Goal: Task Accomplishment & Management: Manage account settings

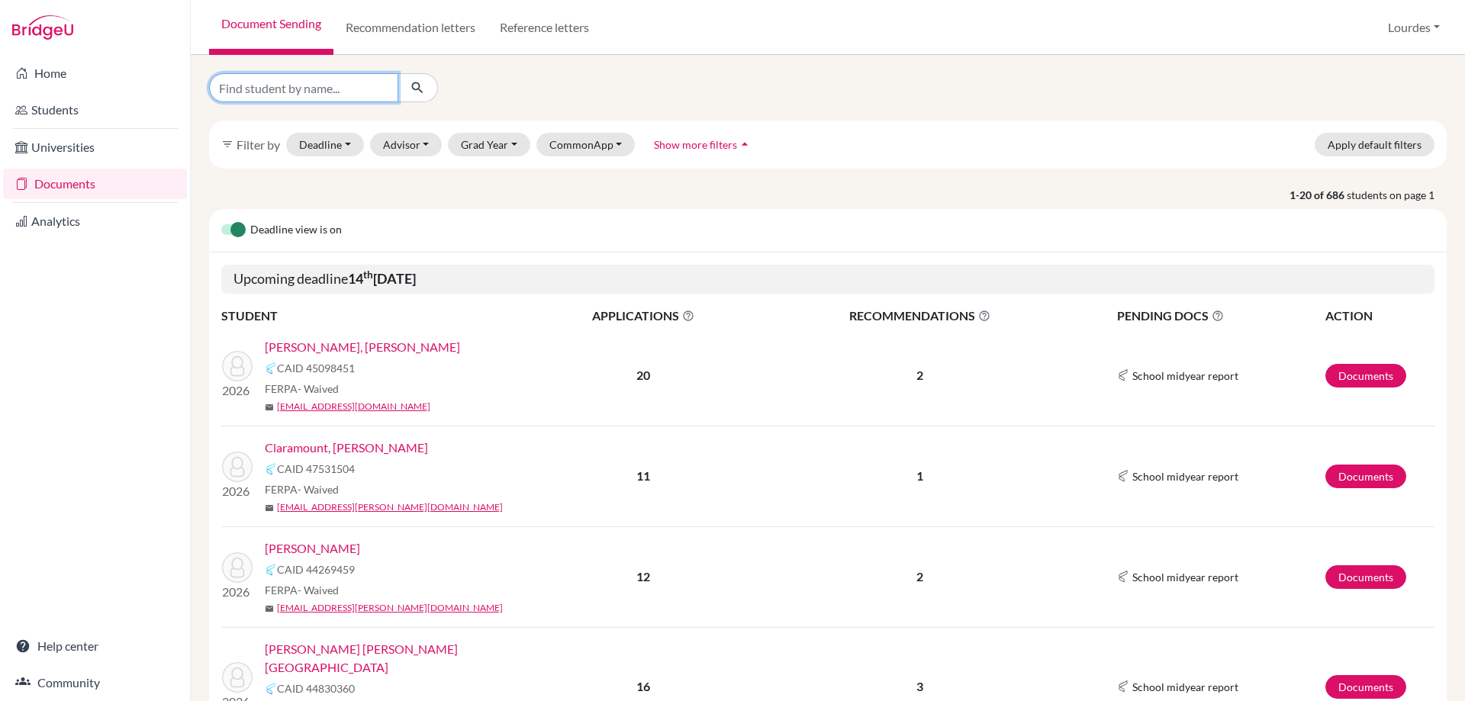
click at [297, 83] on input "Find student by name..." at bounding box center [303, 87] width 189 height 29
type input "[DEMOGRAPHIC_DATA]"
click at [487, 137] on button "Grad Year" at bounding box center [489, 145] width 82 height 24
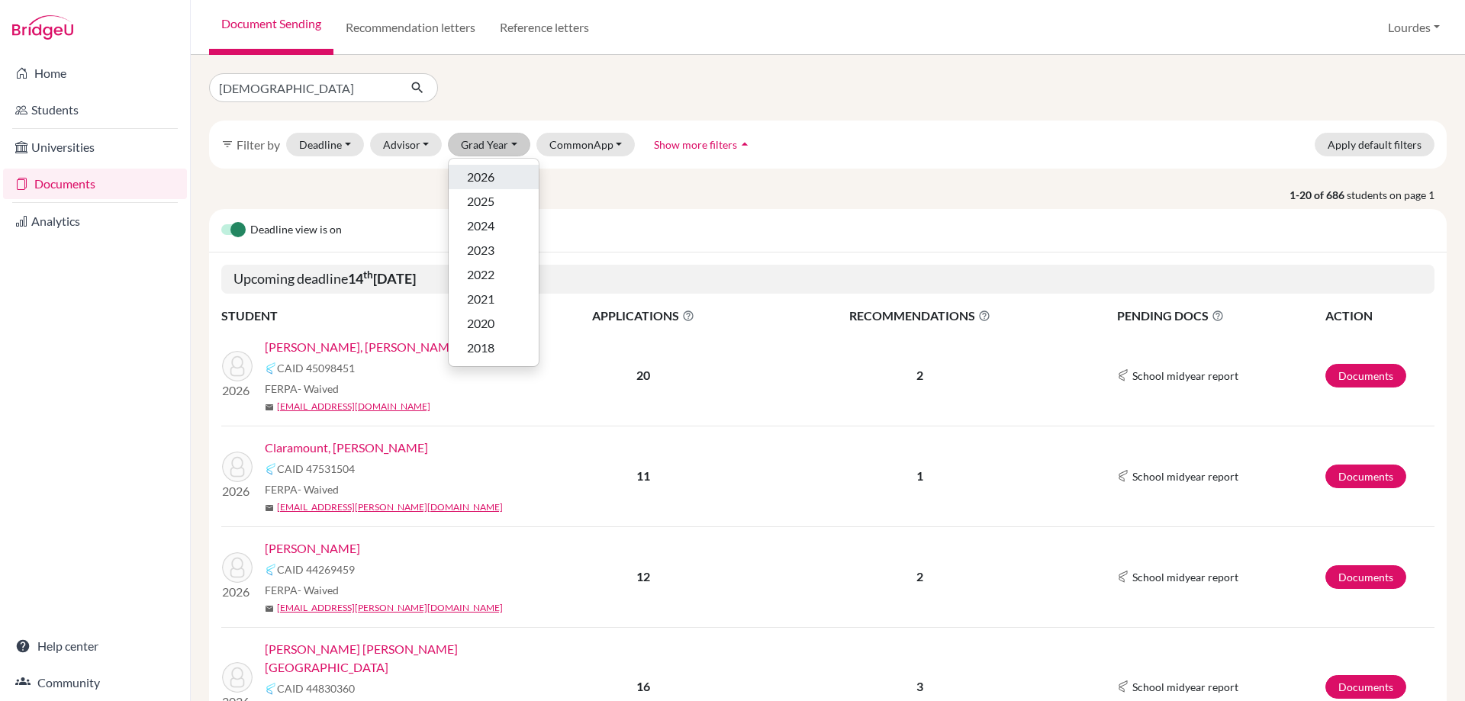
click at [497, 179] on div "2026" at bounding box center [493, 177] width 53 height 18
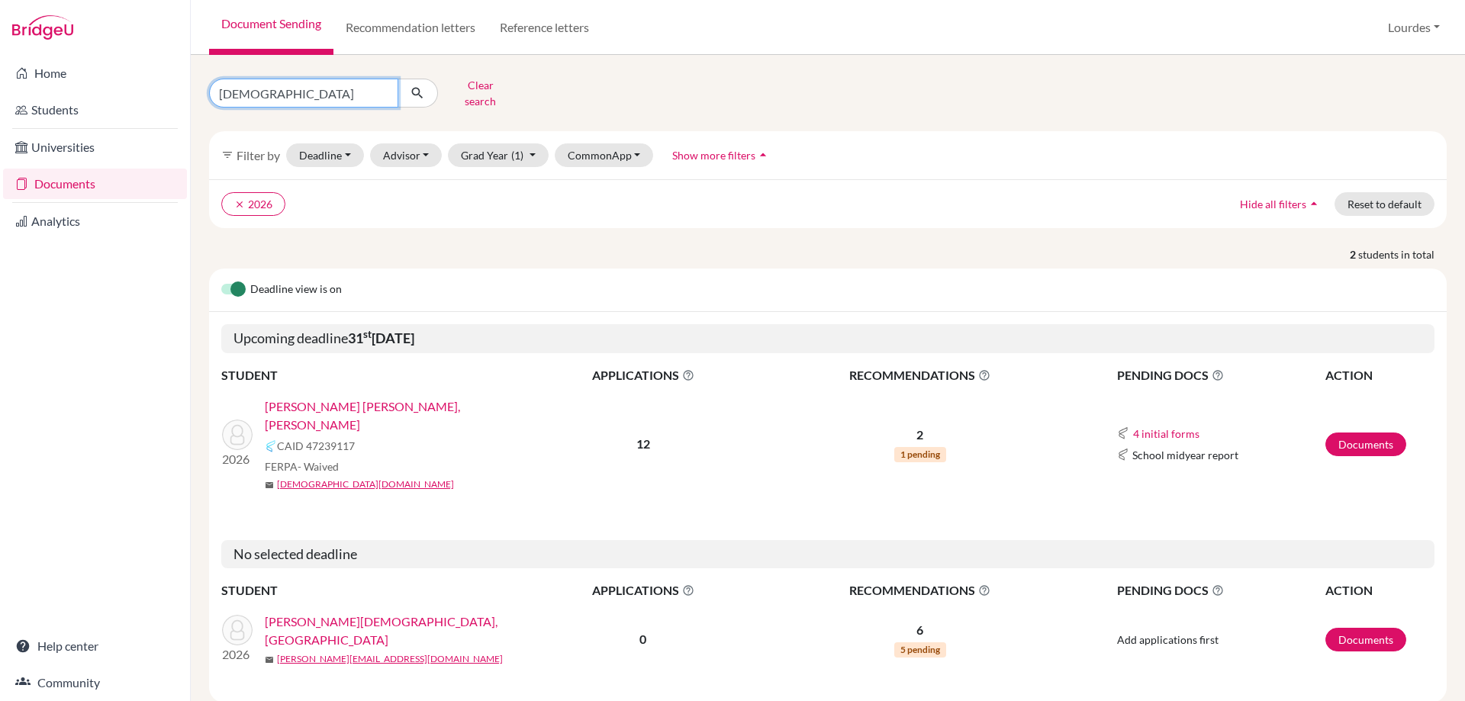
click at [292, 87] on input "[DEMOGRAPHIC_DATA]" at bounding box center [303, 93] width 189 height 29
click at [1341, 433] on link "Documents" at bounding box center [1365, 445] width 81 height 24
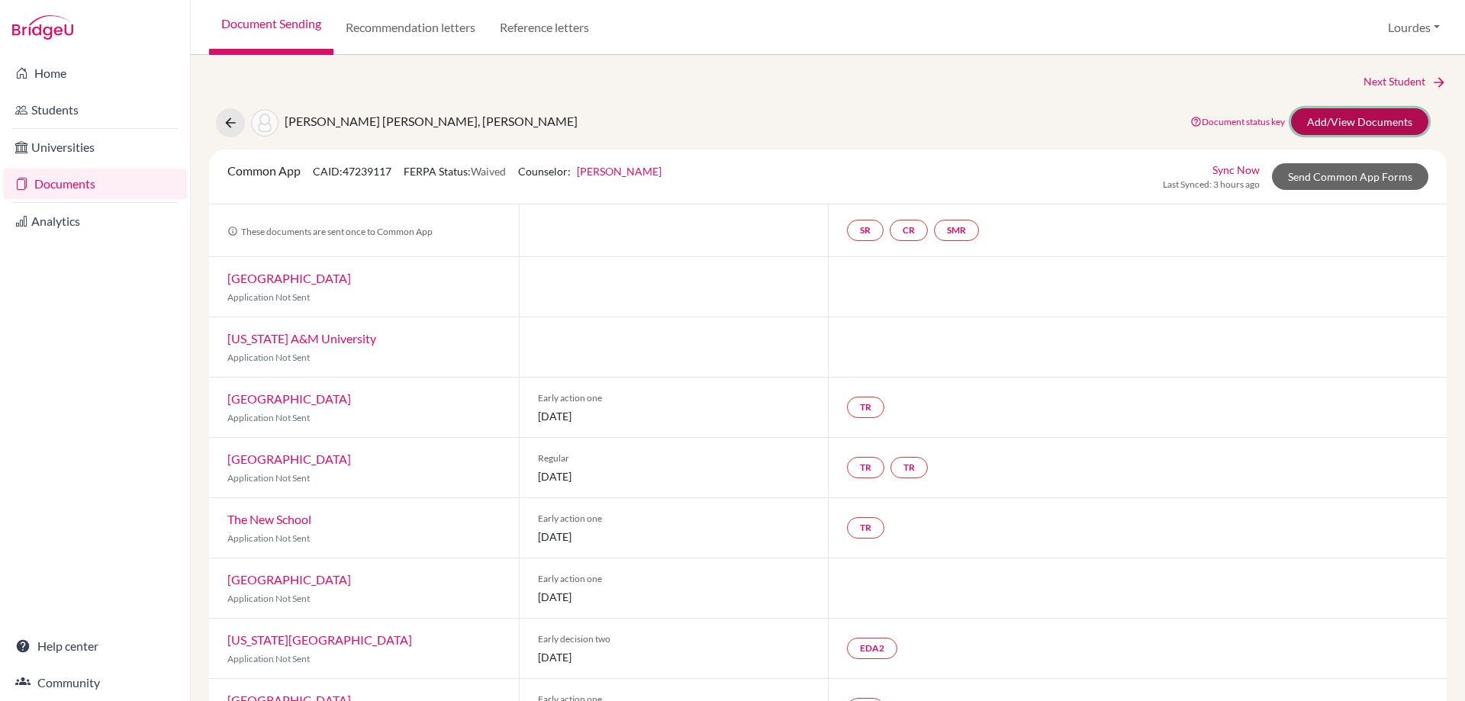
click at [1328, 121] on link "Add/View Documents" at bounding box center [1359, 121] width 137 height 27
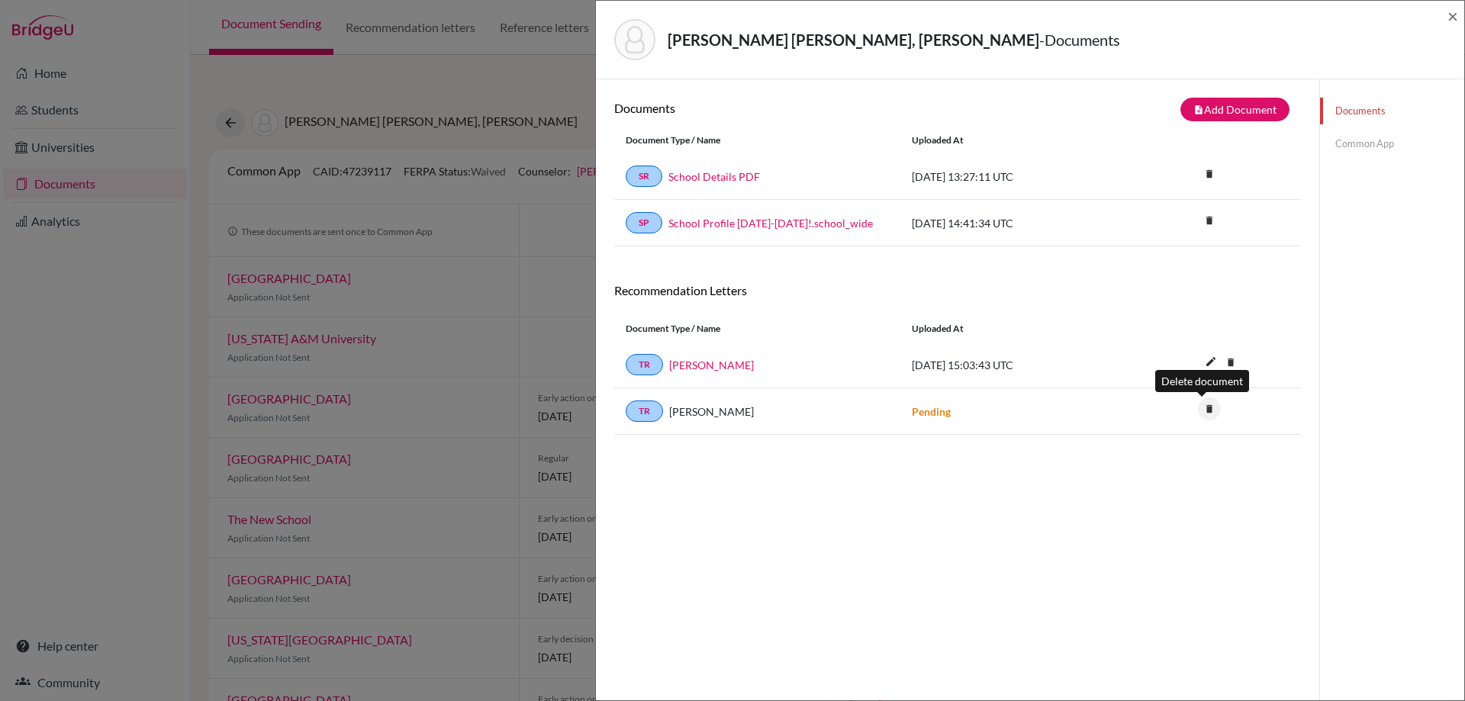
click at [1203, 407] on icon "delete" at bounding box center [1209, 409] width 23 height 23
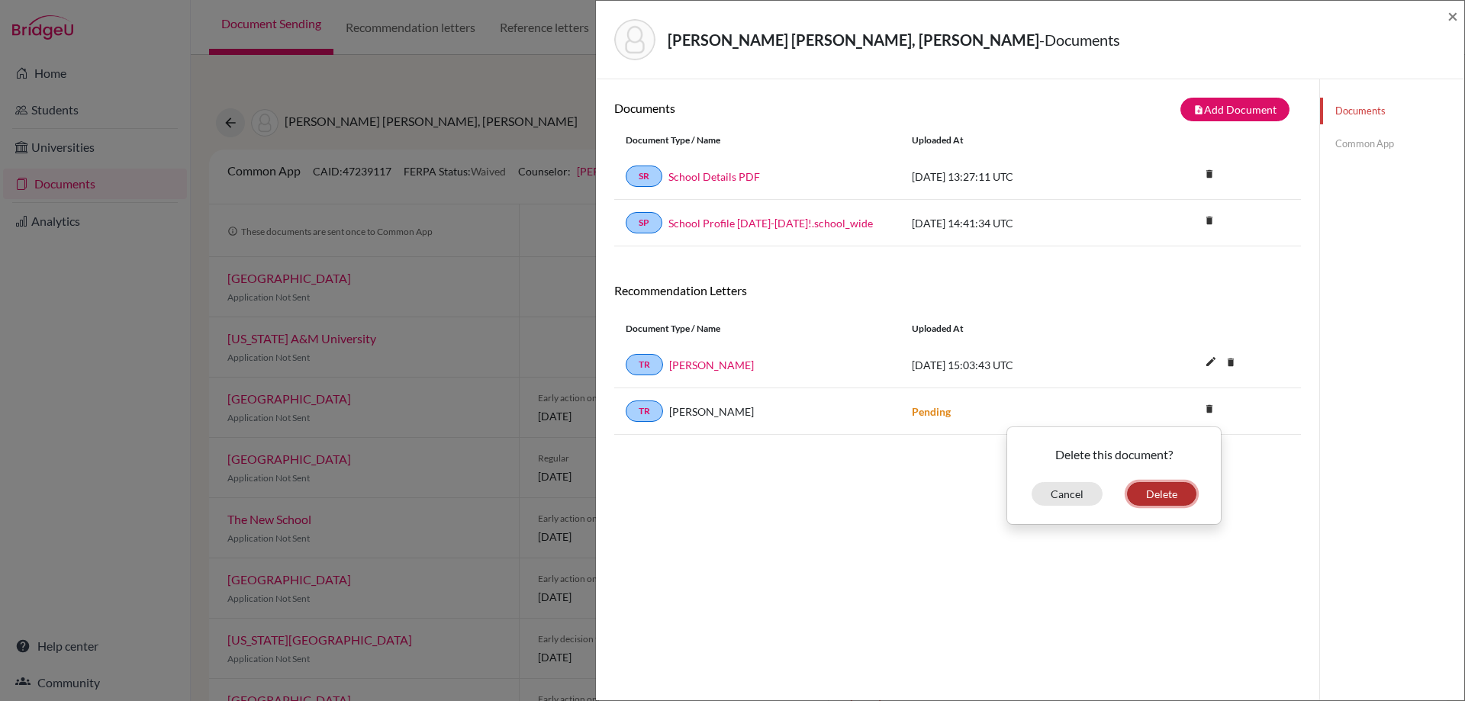
click at [1154, 492] on button "Delete" at bounding box center [1161, 494] width 69 height 24
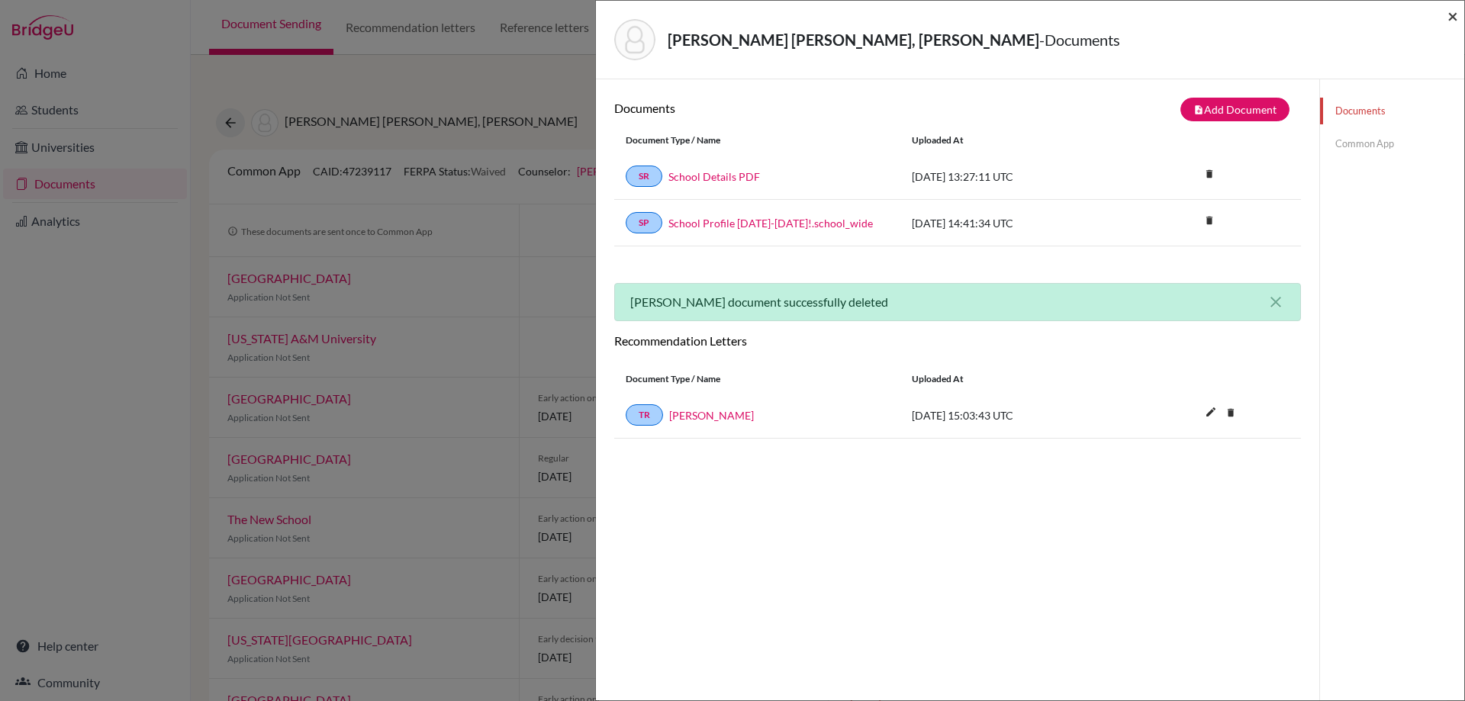
click at [1451, 9] on span "×" at bounding box center [1452, 16] width 11 height 22
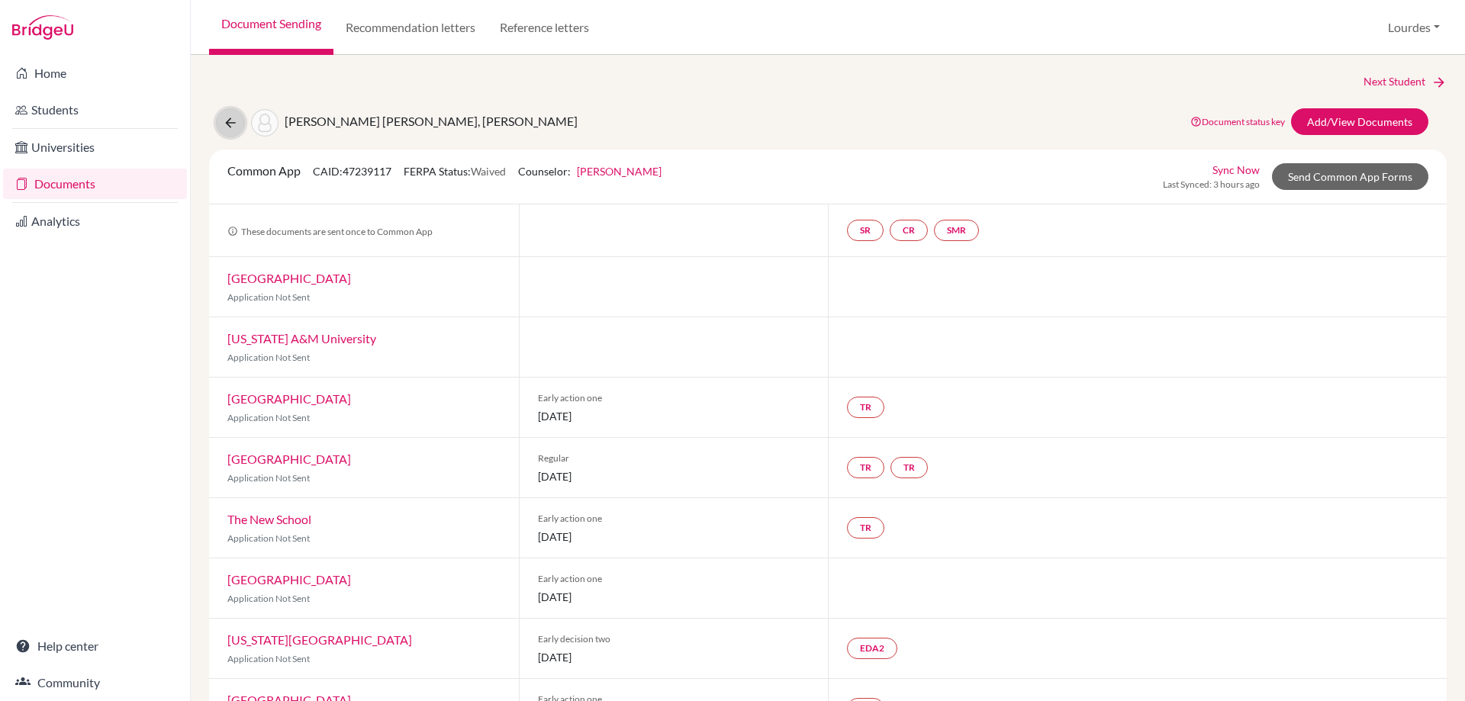
click at [232, 113] on button at bounding box center [230, 122] width 29 height 29
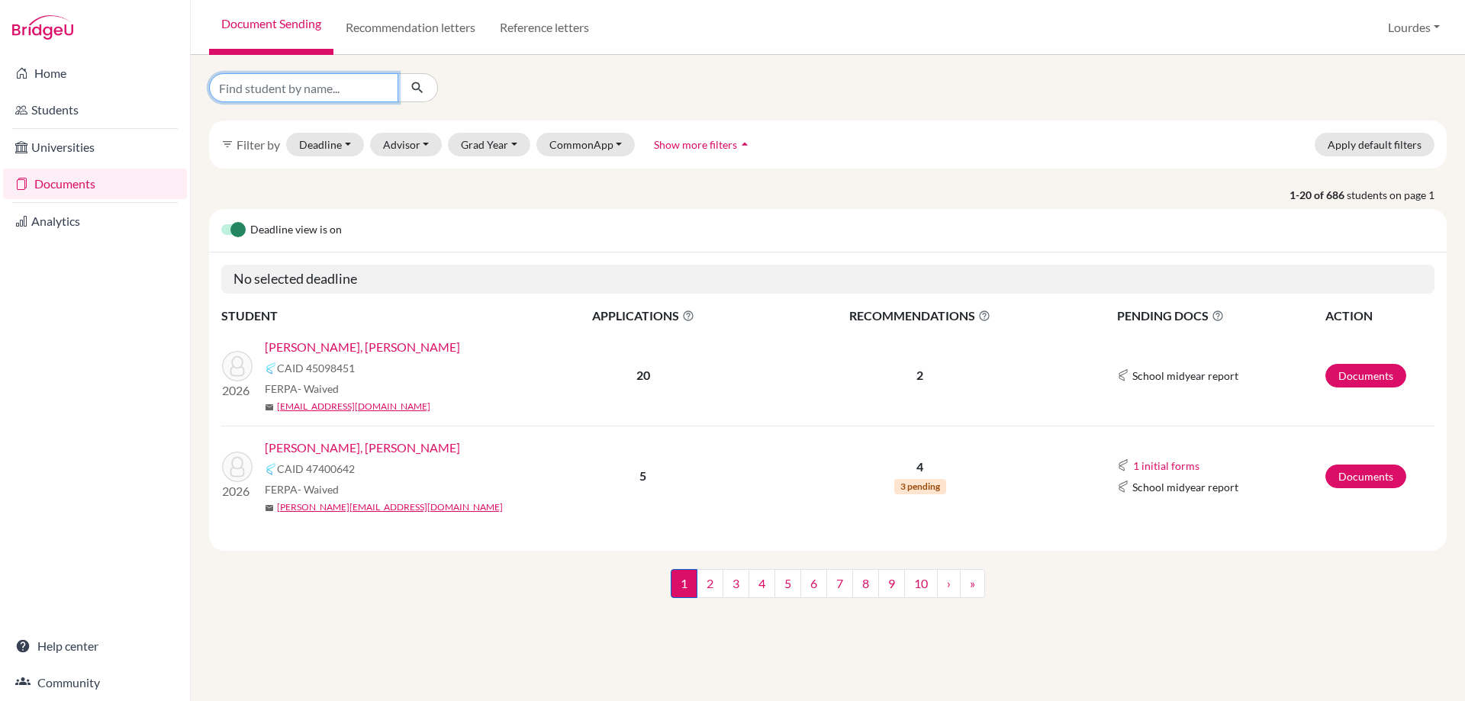
click at [279, 95] on input "Find student by name..." at bounding box center [303, 87] width 189 height 29
type input "siman"
click at [418, 80] on icon "submit" at bounding box center [417, 87] width 15 height 15
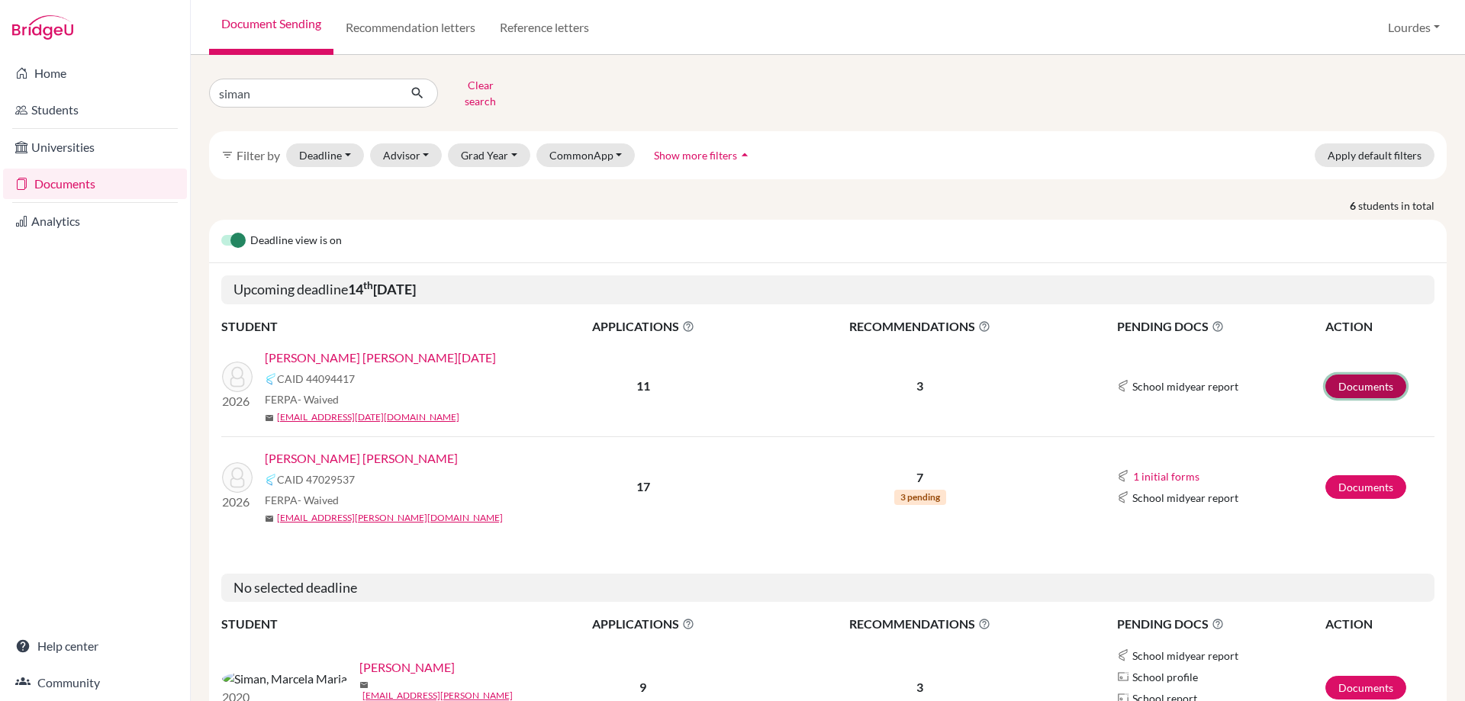
click at [1350, 375] on link "Documents" at bounding box center [1365, 387] width 81 height 24
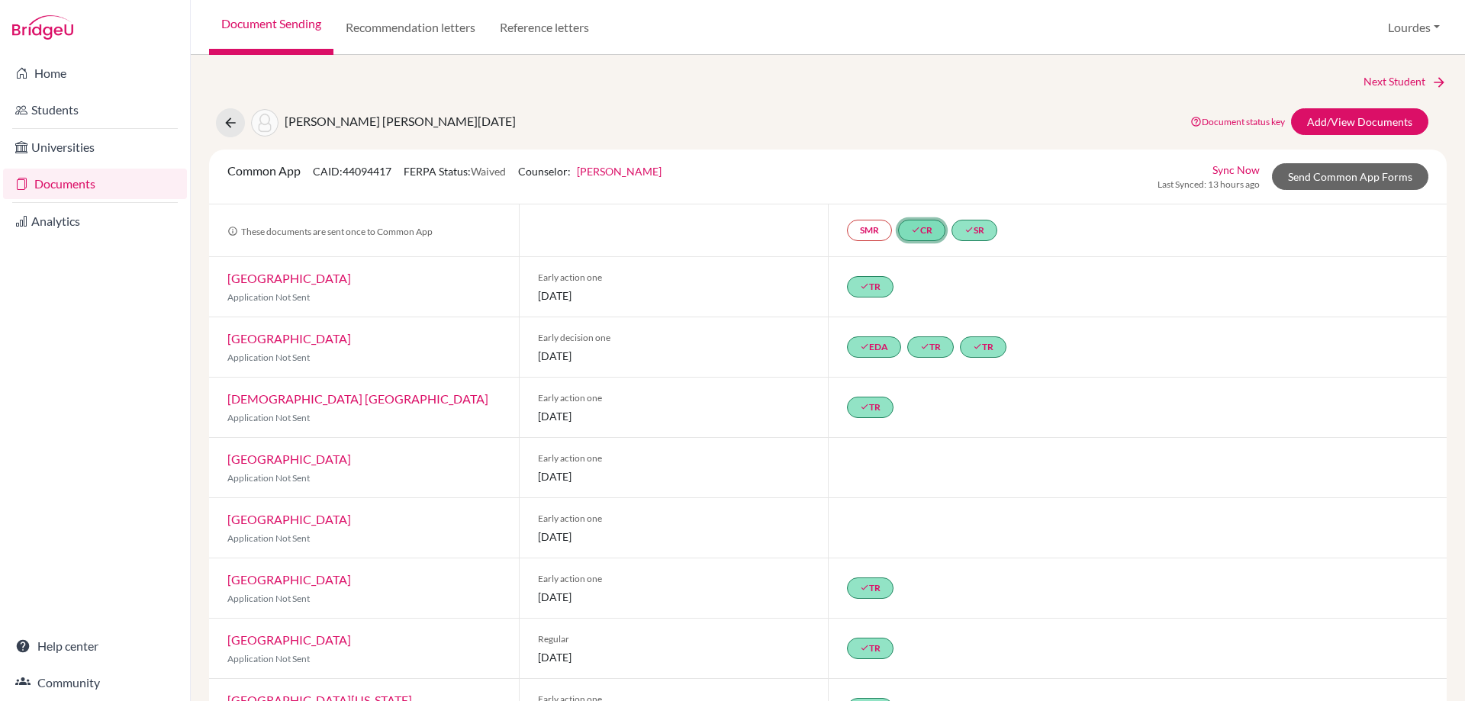
click at [922, 224] on link "done CR" at bounding box center [921, 230] width 47 height 21
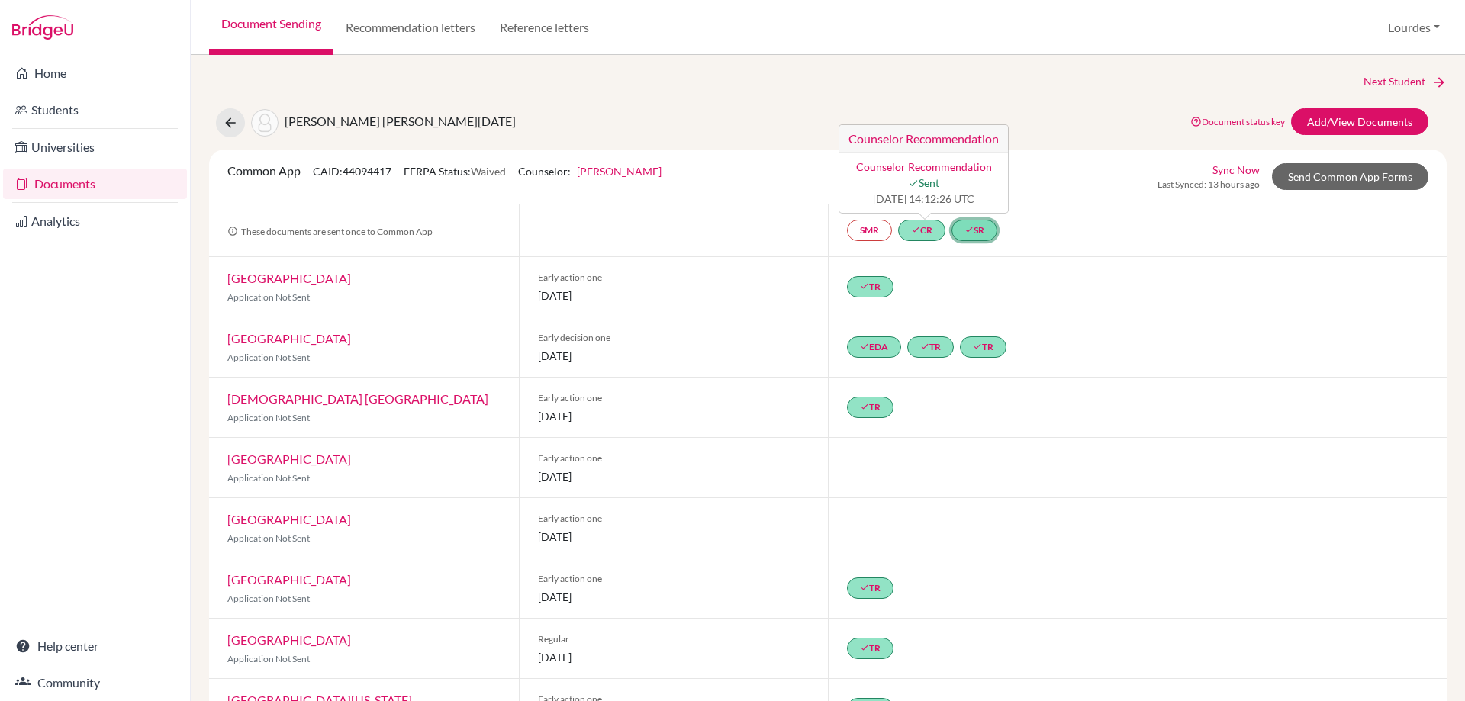
click at [971, 225] on icon "done" at bounding box center [968, 229] width 9 height 9
click at [983, 247] on div "SMR done CR done SR School report School report done Sent 2025-10-13 14:12:27 U…" at bounding box center [1137, 230] width 619 height 52
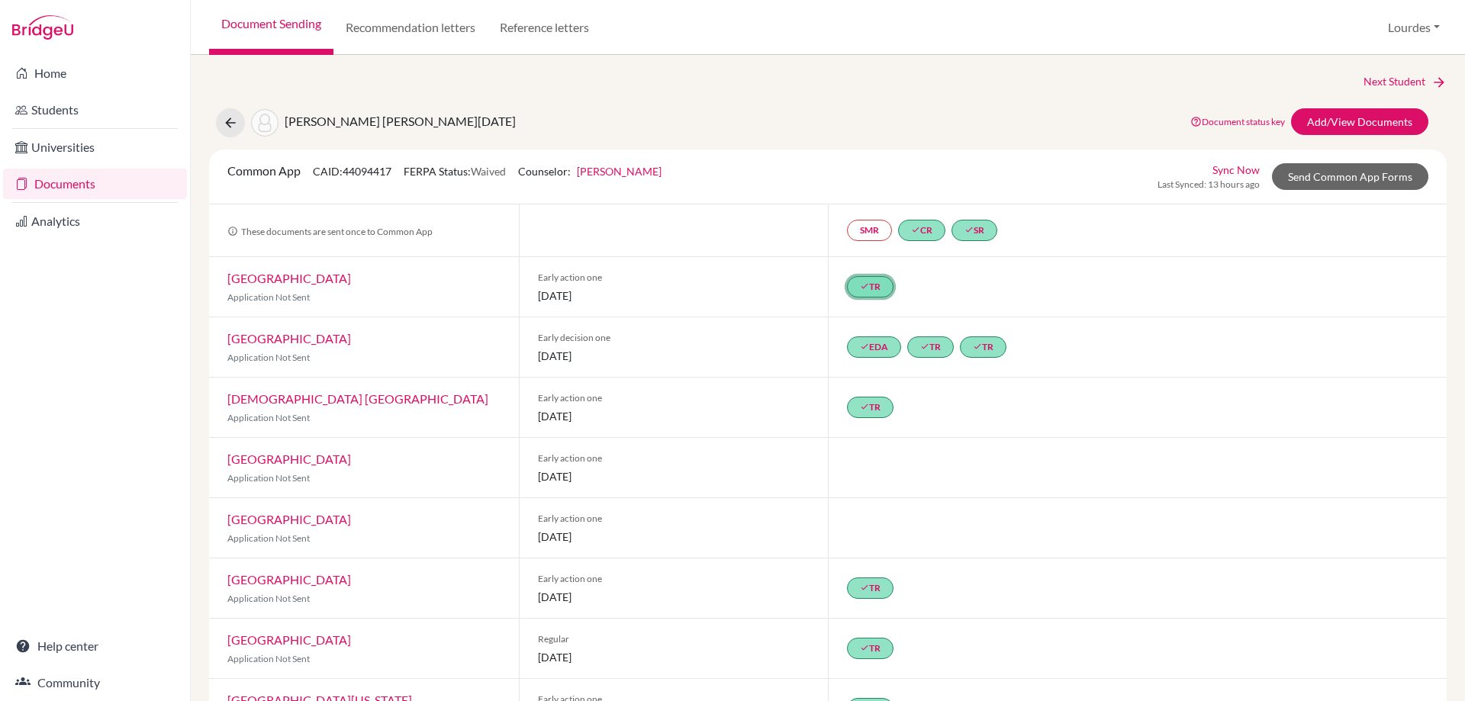
click at [861, 285] on icon "done" at bounding box center [864, 286] width 9 height 9
click at [939, 291] on div "done TR Michelle Motz ’s Recommendation Michelle Motz ’s Recommendation done Se…" at bounding box center [1137, 287] width 619 height 60
click at [871, 344] on link "done EDA" at bounding box center [874, 346] width 54 height 21
click at [923, 341] on link "done TR" at bounding box center [930, 346] width 47 height 21
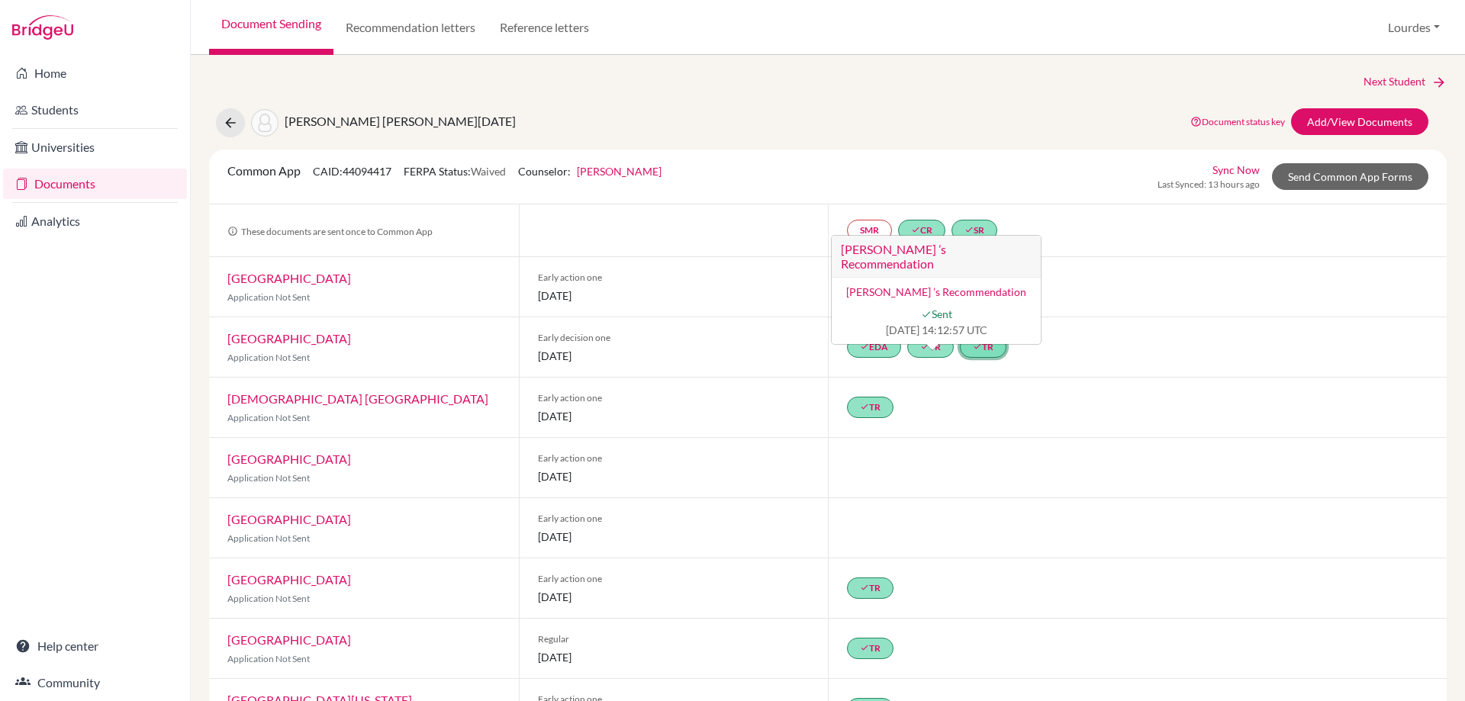
click at [988, 342] on link "done TR" at bounding box center [983, 346] width 47 height 21
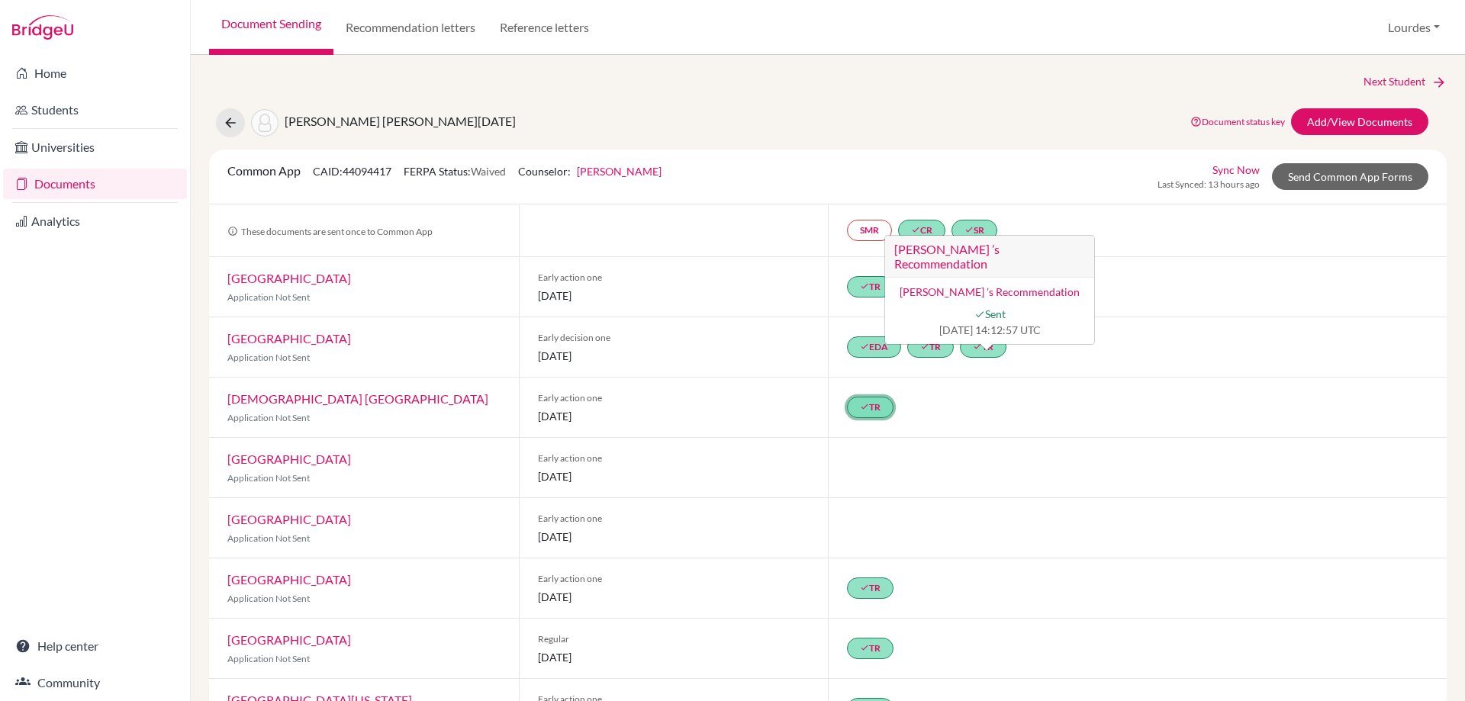
click at [865, 404] on link "done TR" at bounding box center [870, 407] width 47 height 21
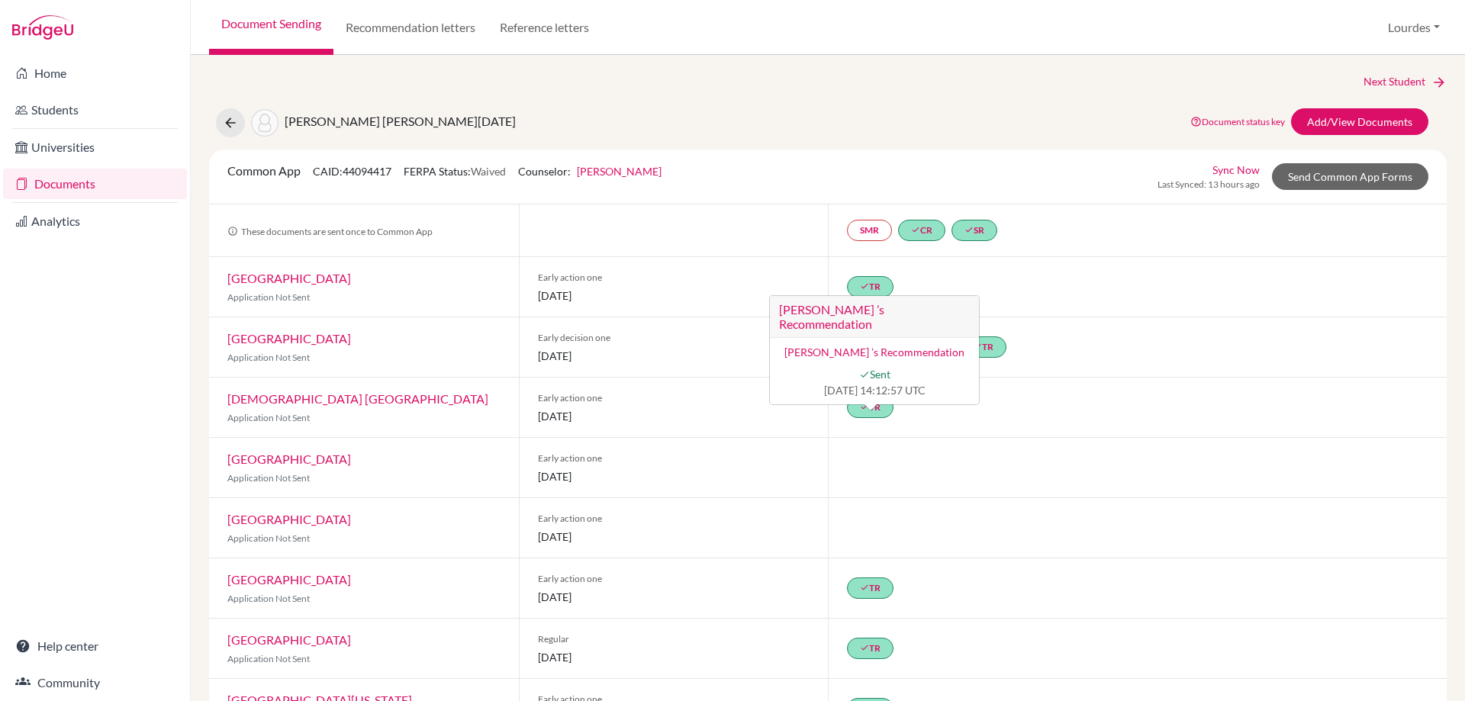
click at [917, 423] on div "done TR Michelle Motz ’s Recommendation Michelle Motz ’s Recommendation done Se…" at bounding box center [1137, 408] width 619 height 60
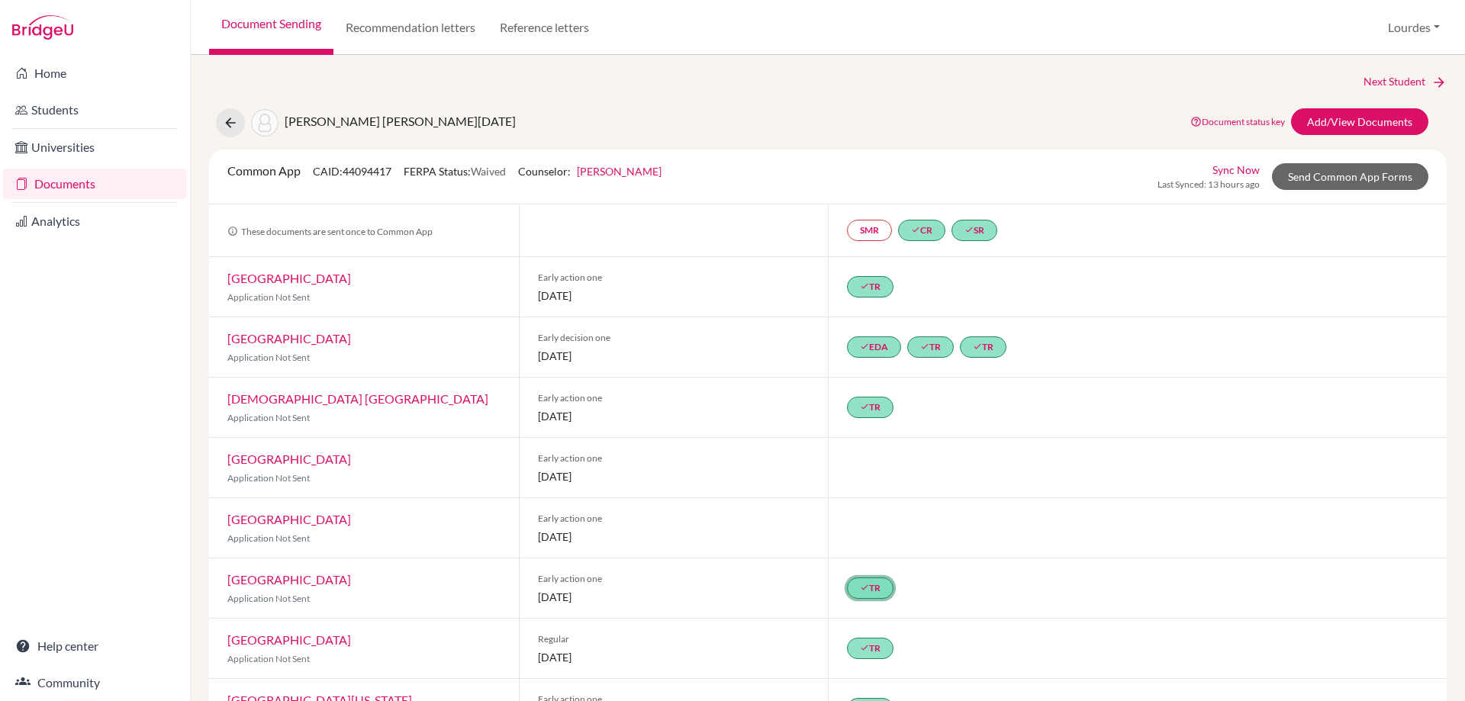
click at [874, 598] on link "done TR" at bounding box center [870, 588] width 47 height 21
click at [874, 598] on link "done TR Michelle Motz ’s Recommendation Michelle Motz ’s Recommendation done Se…" at bounding box center [870, 588] width 47 height 21
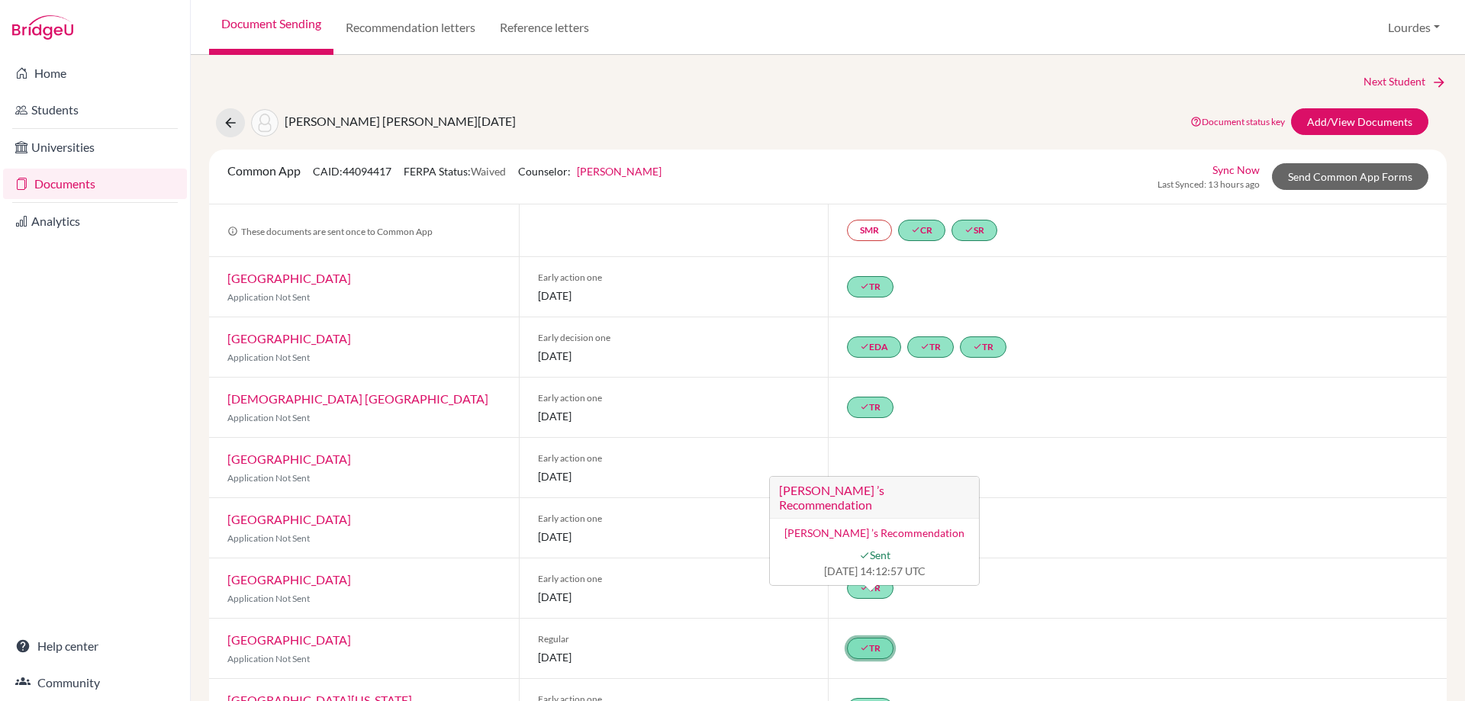
click at [868, 647] on link "done TR" at bounding box center [870, 648] width 47 height 21
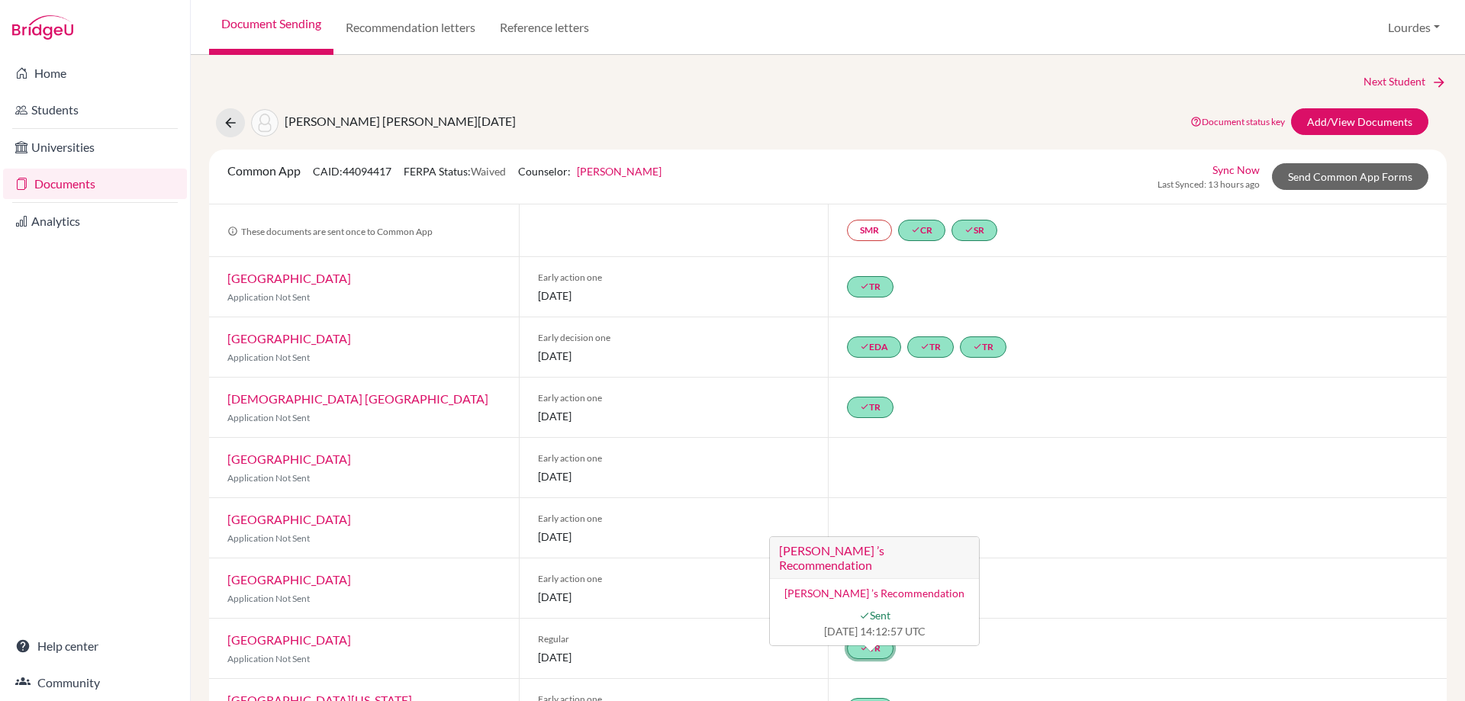
scroll to position [240, 0]
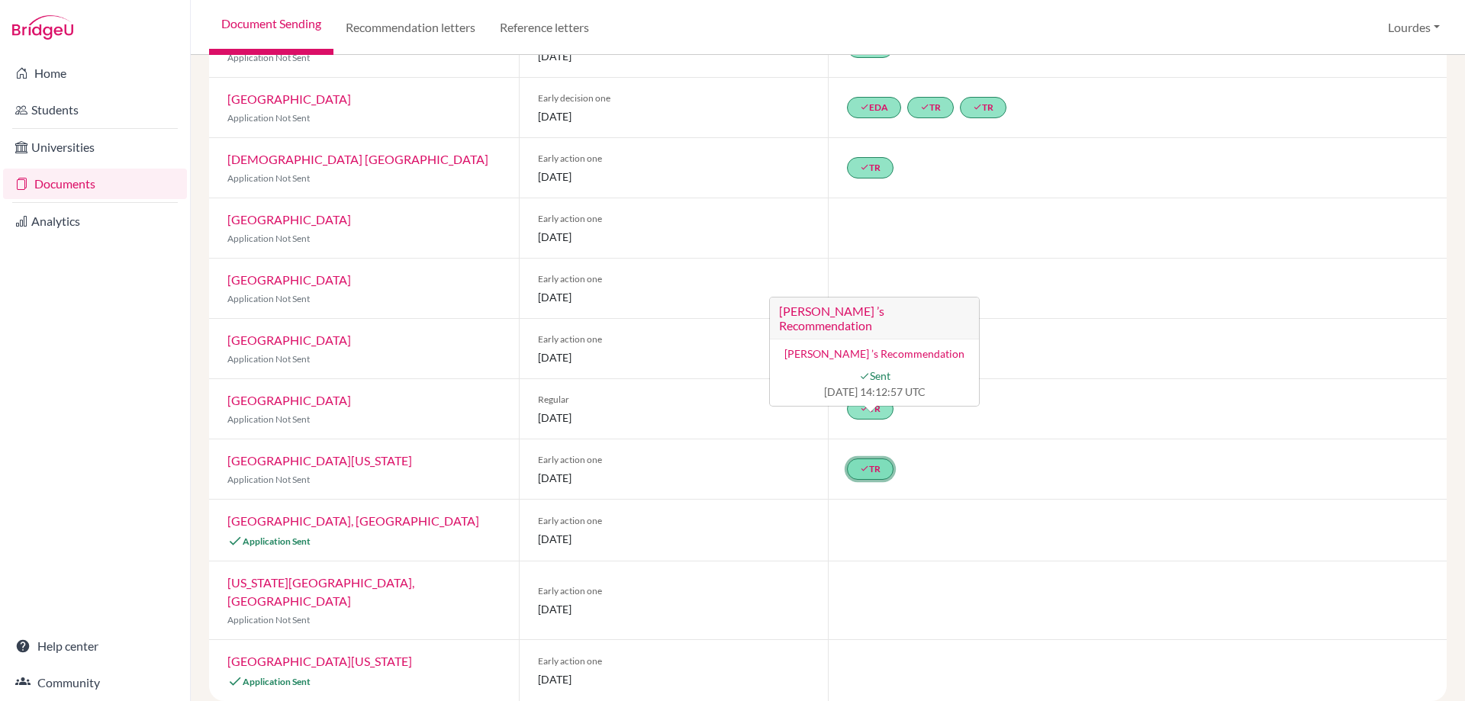
click at [874, 465] on link "done TR" at bounding box center [870, 469] width 47 height 21
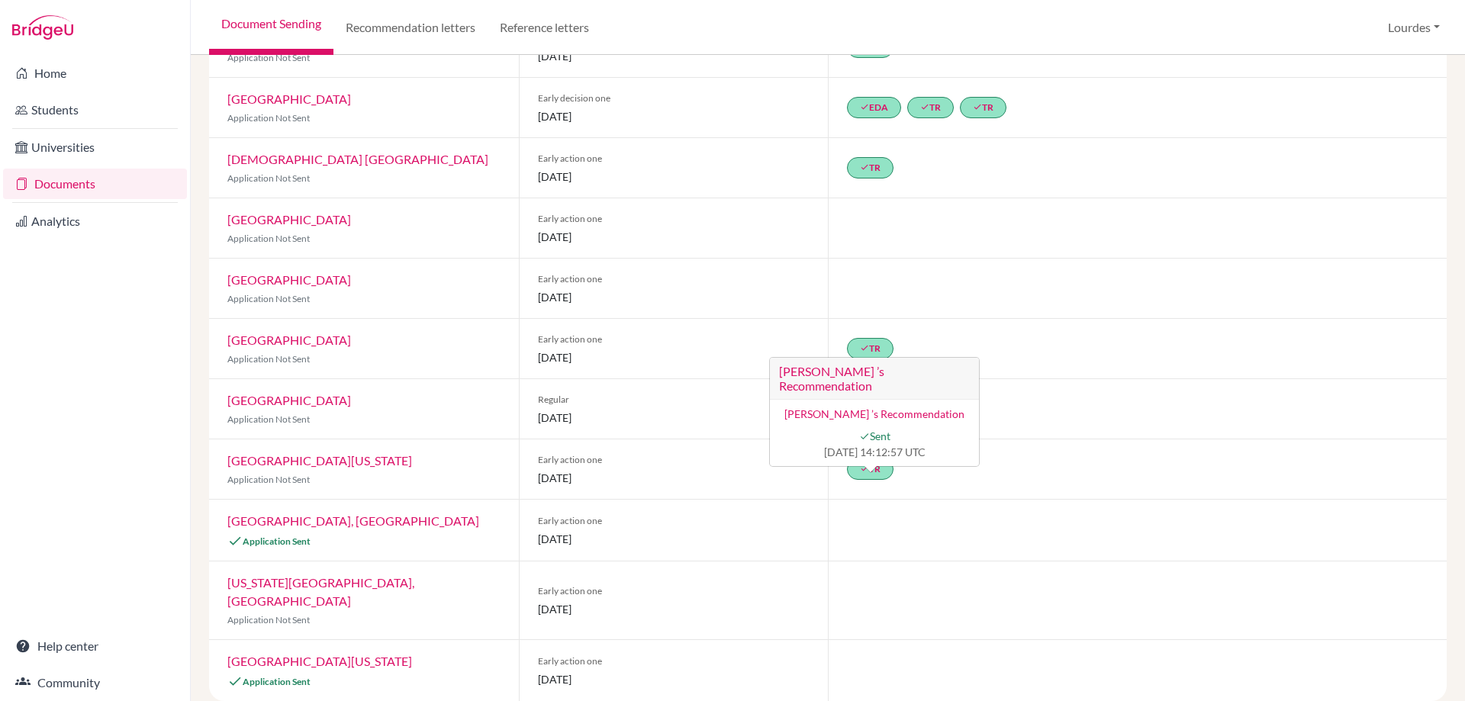
click at [906, 502] on div at bounding box center [1137, 530] width 619 height 61
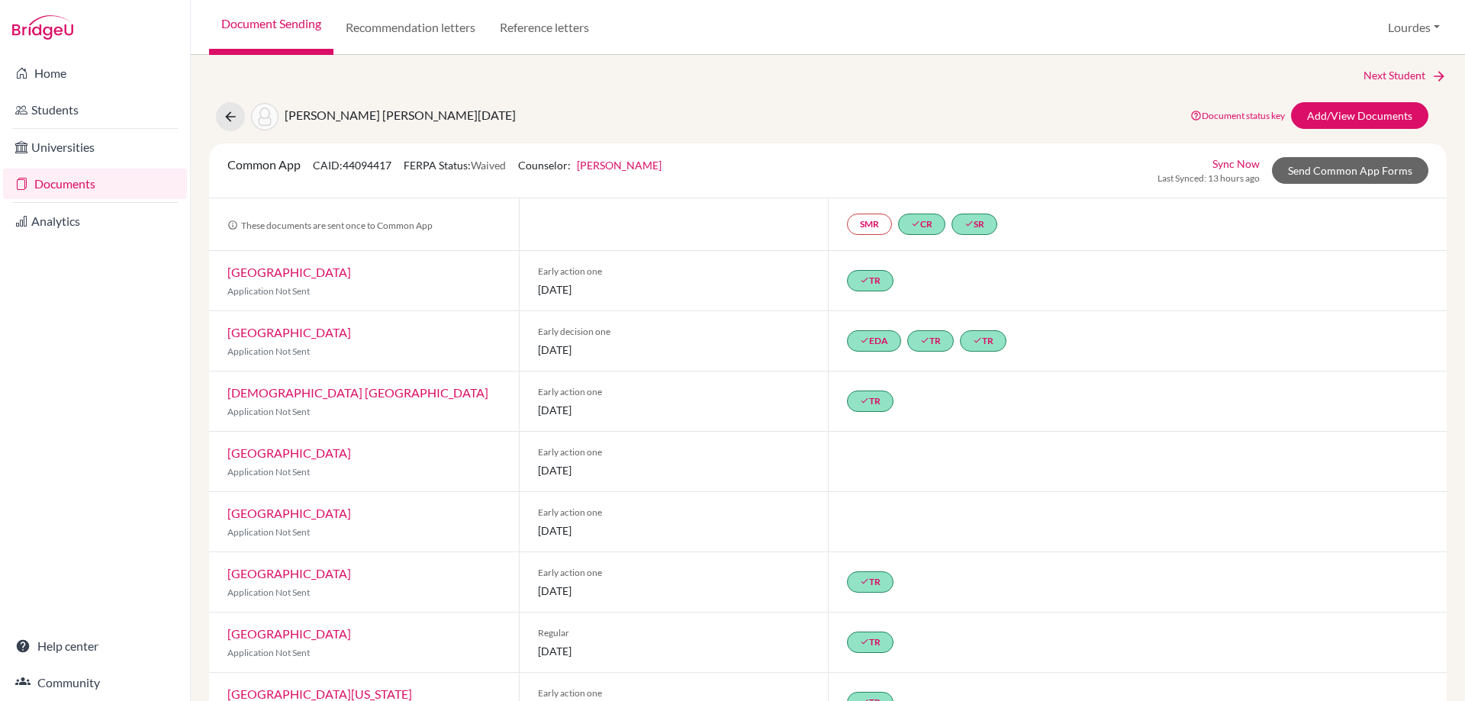
scroll to position [0, 0]
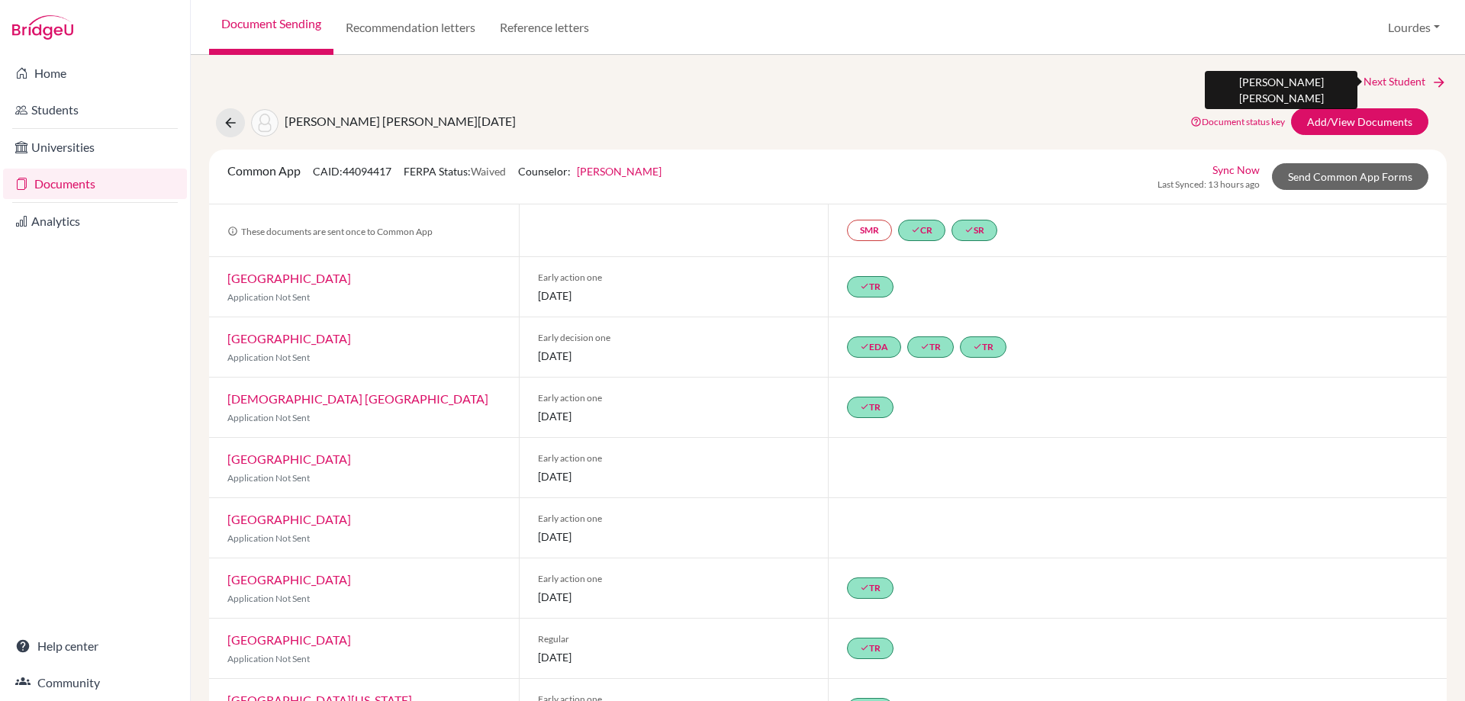
click at [1431, 77] on icon at bounding box center [1438, 82] width 15 height 15
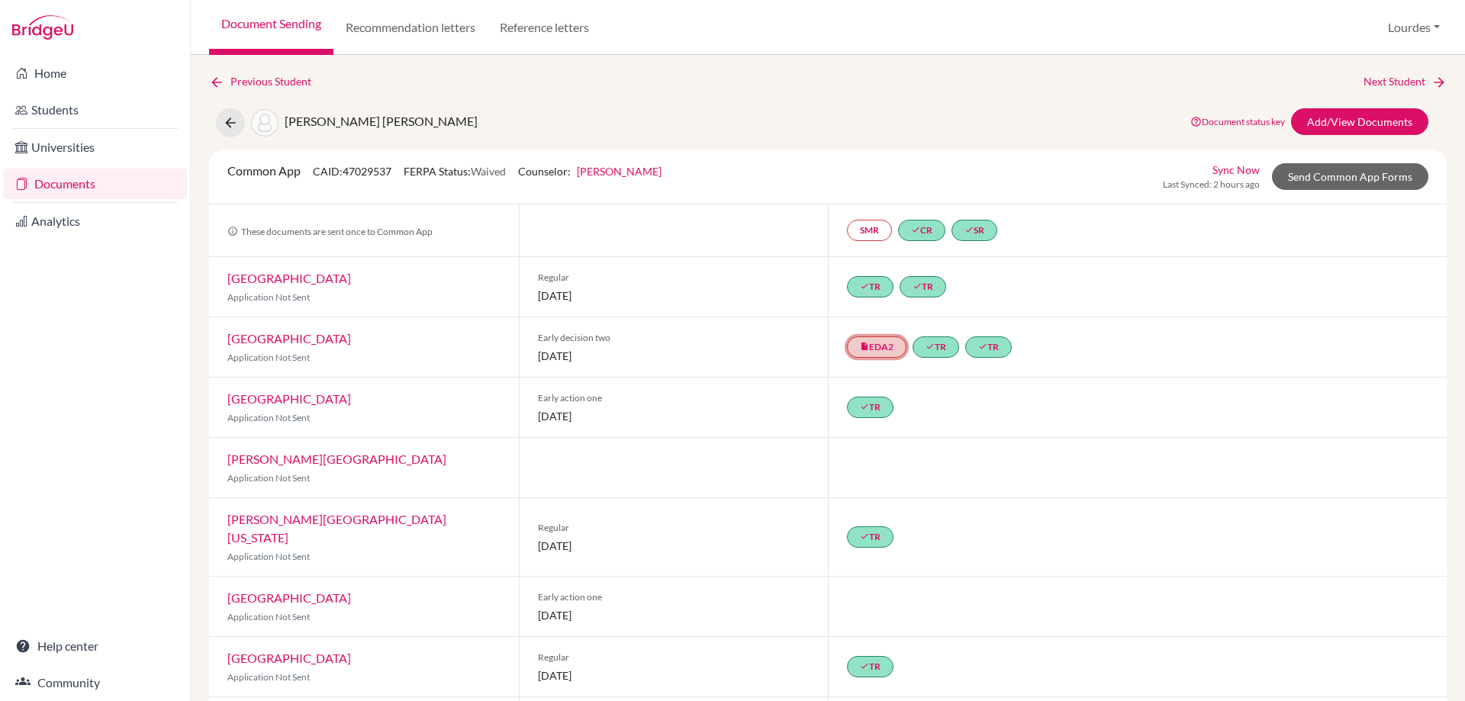
click at [874, 342] on link "insert_drive_file EDA2" at bounding box center [877, 346] width 60 height 21
click at [739, 348] on span "04 January 2026" at bounding box center [674, 356] width 272 height 16
click at [220, 82] on icon at bounding box center [216, 82] width 15 height 15
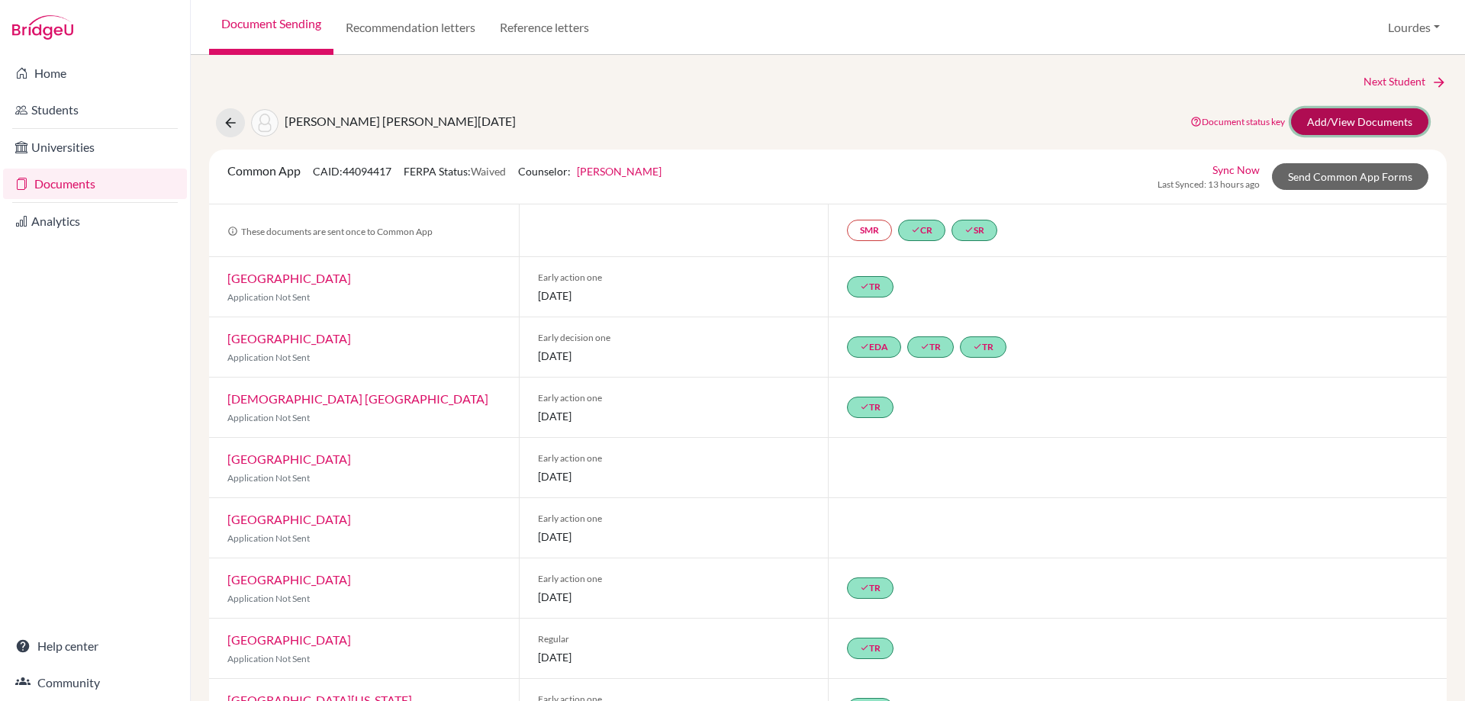
click at [1356, 117] on link "Add/View Documents" at bounding box center [1359, 121] width 137 height 27
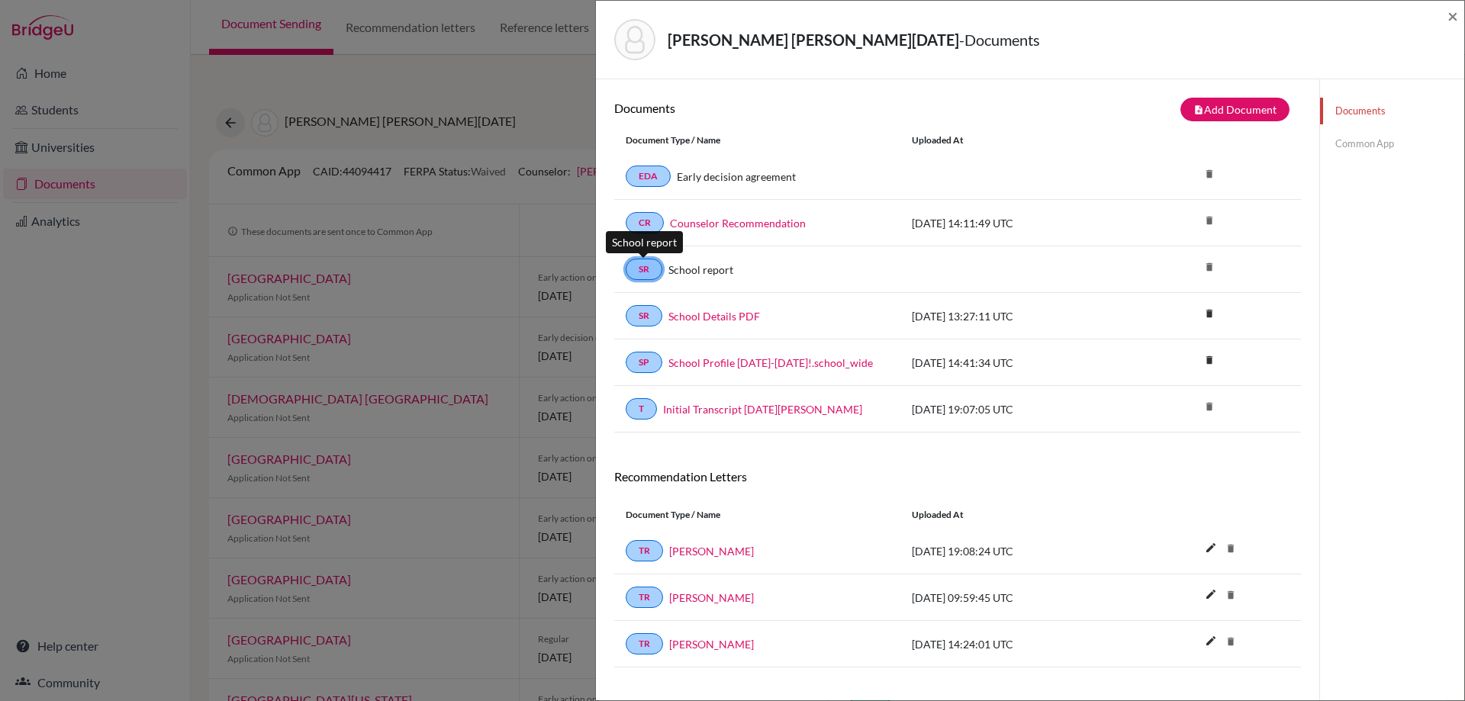
click at [647, 272] on link "SR" at bounding box center [644, 269] width 37 height 21
click at [650, 268] on link "SR" at bounding box center [644, 269] width 37 height 21
click at [1454, 14] on span "×" at bounding box center [1452, 16] width 11 height 22
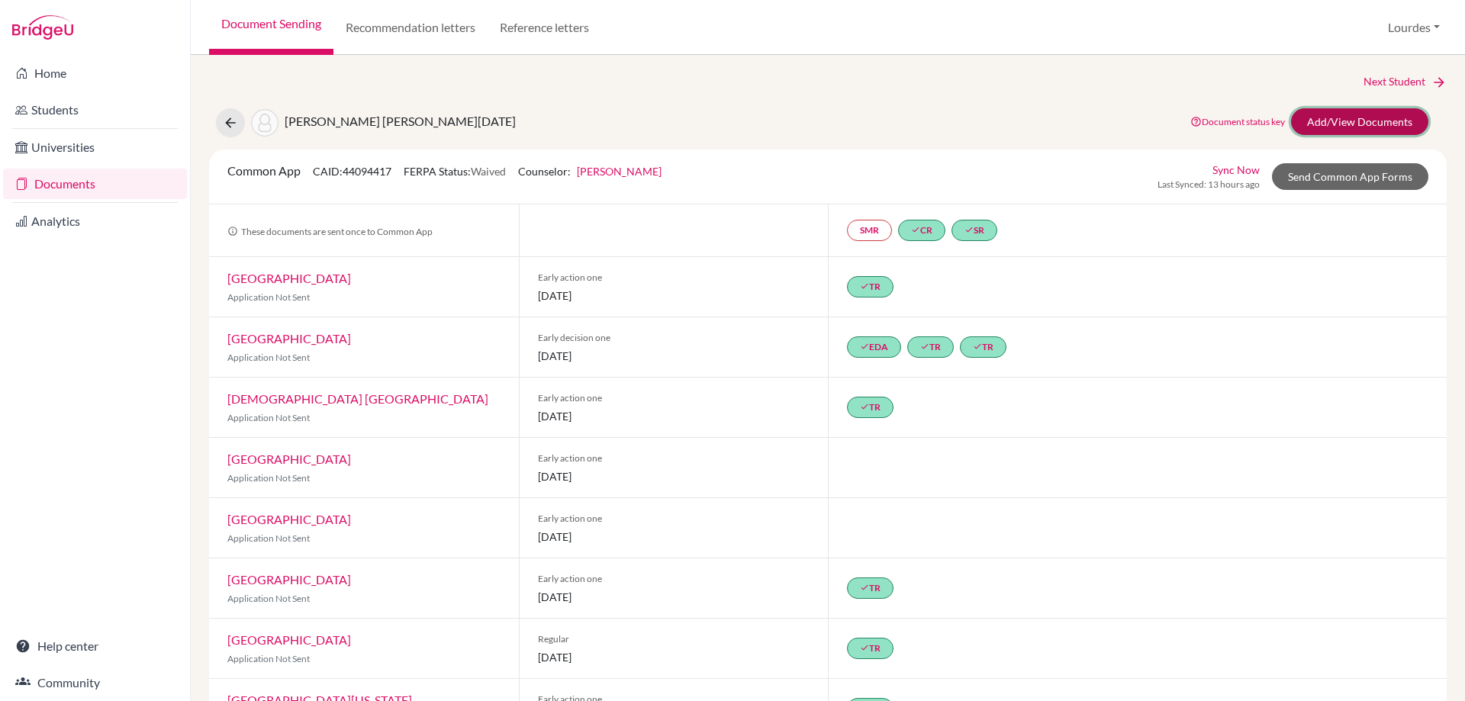
click at [1313, 111] on link "Add/View Documents" at bounding box center [1359, 121] width 137 height 27
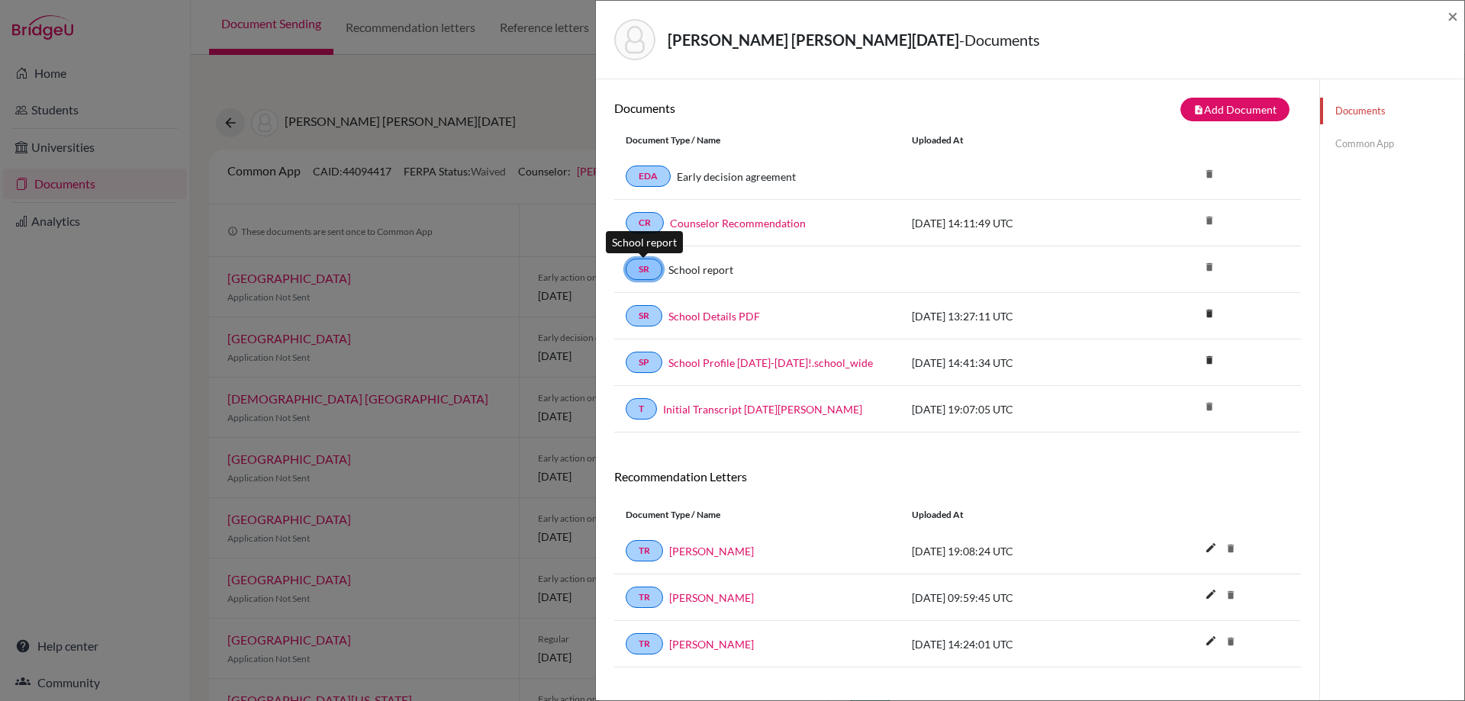
click at [642, 270] on link "SR" at bounding box center [644, 269] width 37 height 21
drag, startPoint x: 752, startPoint y: 268, endPoint x: 664, endPoint y: 270, distance: 87.8
click at [664, 270] on div "School report" at bounding box center [775, 270] width 227 height 16
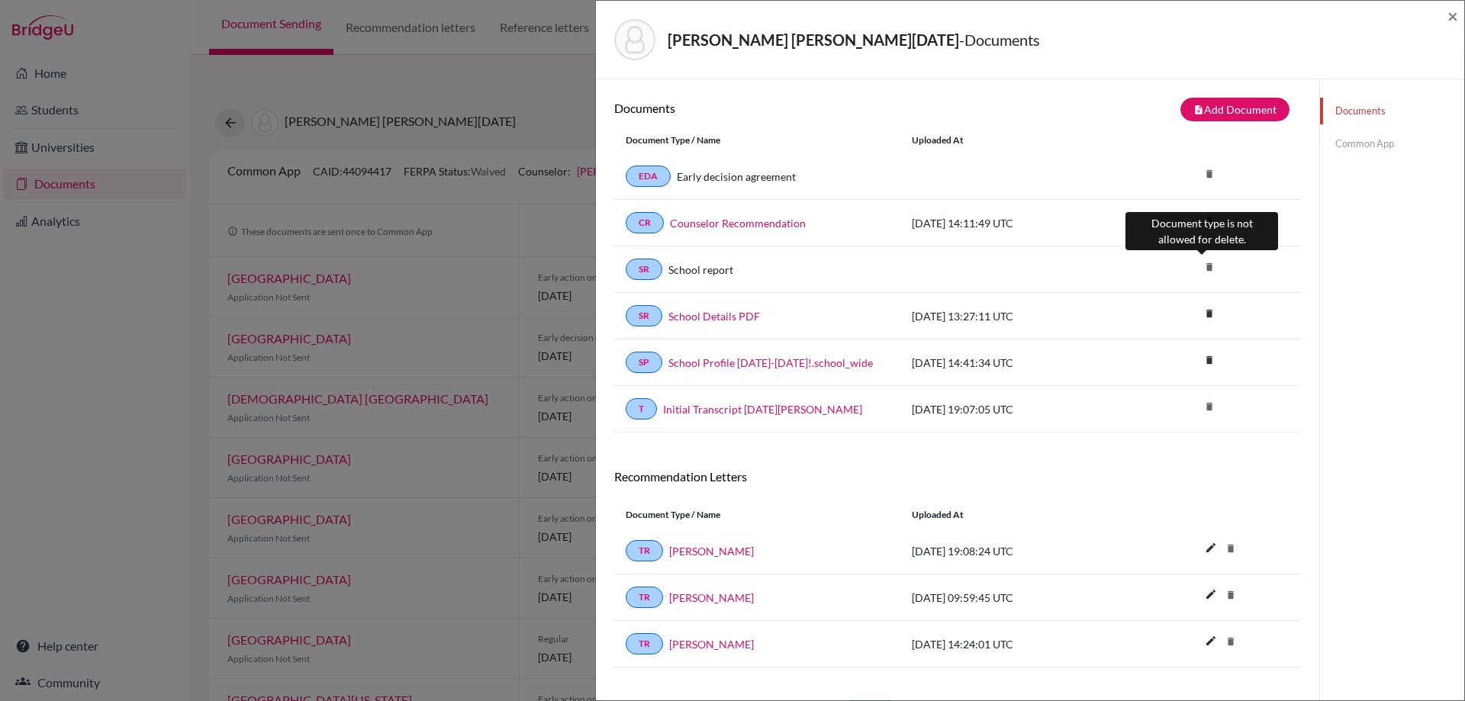
click at [1202, 267] on icon "delete" at bounding box center [1209, 267] width 23 height 23
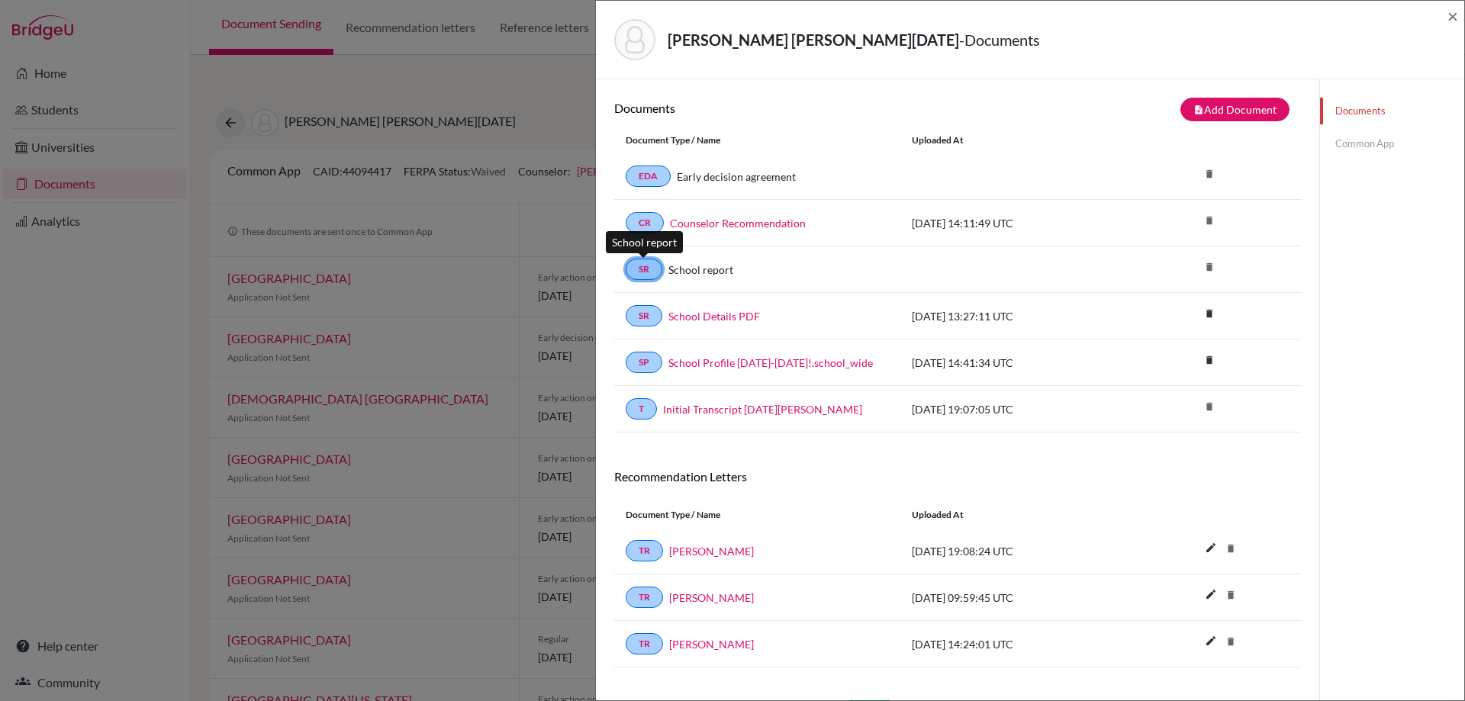
click at [643, 272] on link "SR" at bounding box center [644, 269] width 37 height 21
click at [705, 315] on link "School Details PDF" at bounding box center [714, 316] width 92 height 16
click at [1456, 21] on span "×" at bounding box center [1452, 16] width 11 height 22
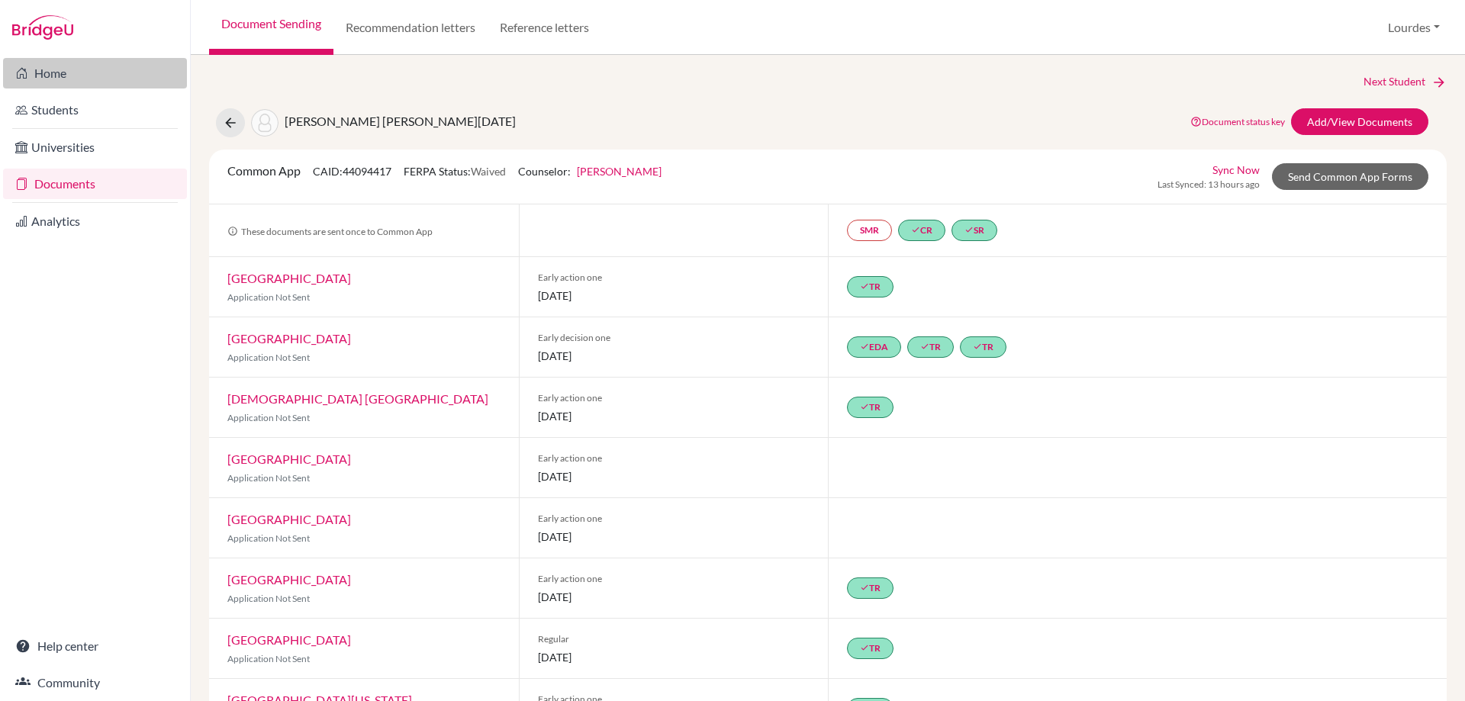
click at [64, 67] on link "Home" at bounding box center [95, 73] width 184 height 31
